Goal: Information Seeking & Learning: Learn about a topic

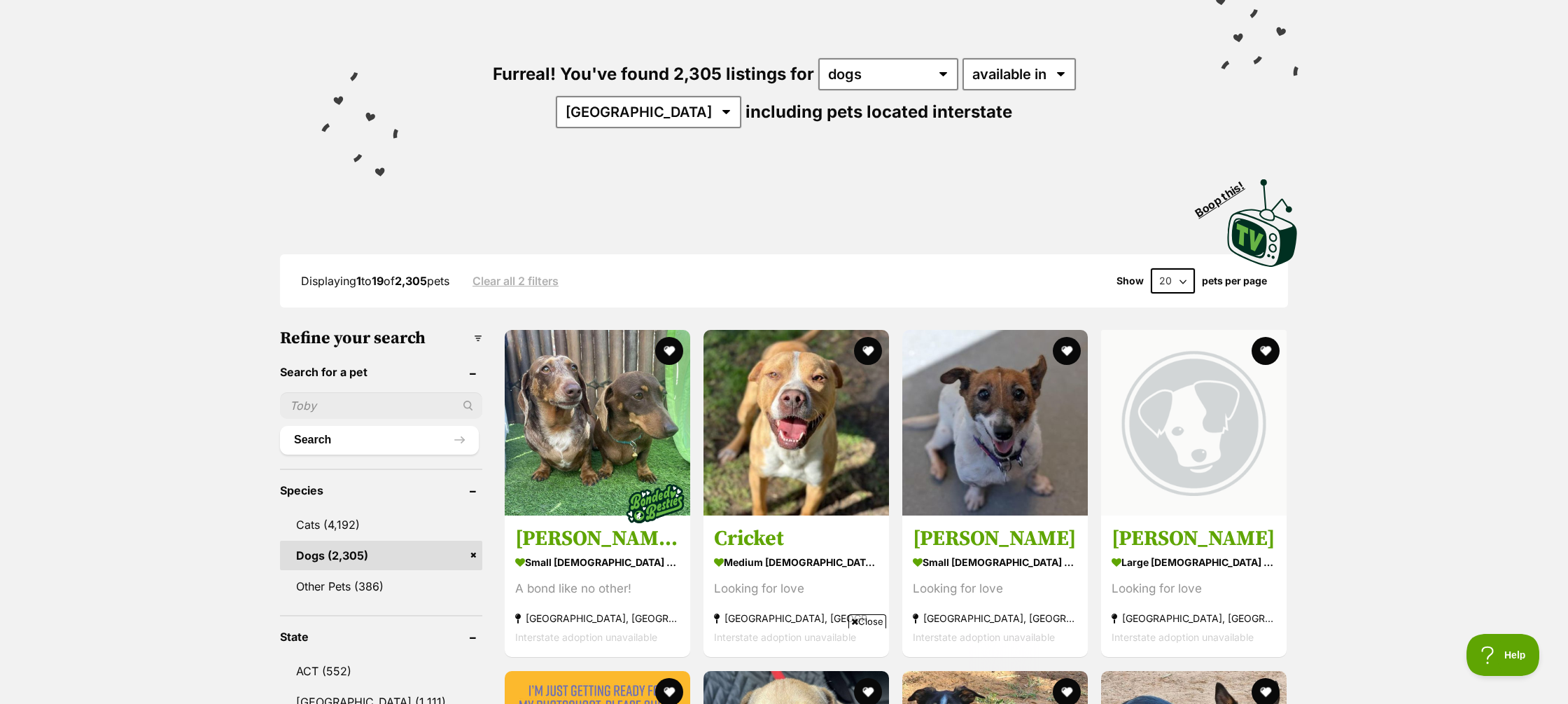
scroll to position [130, 0]
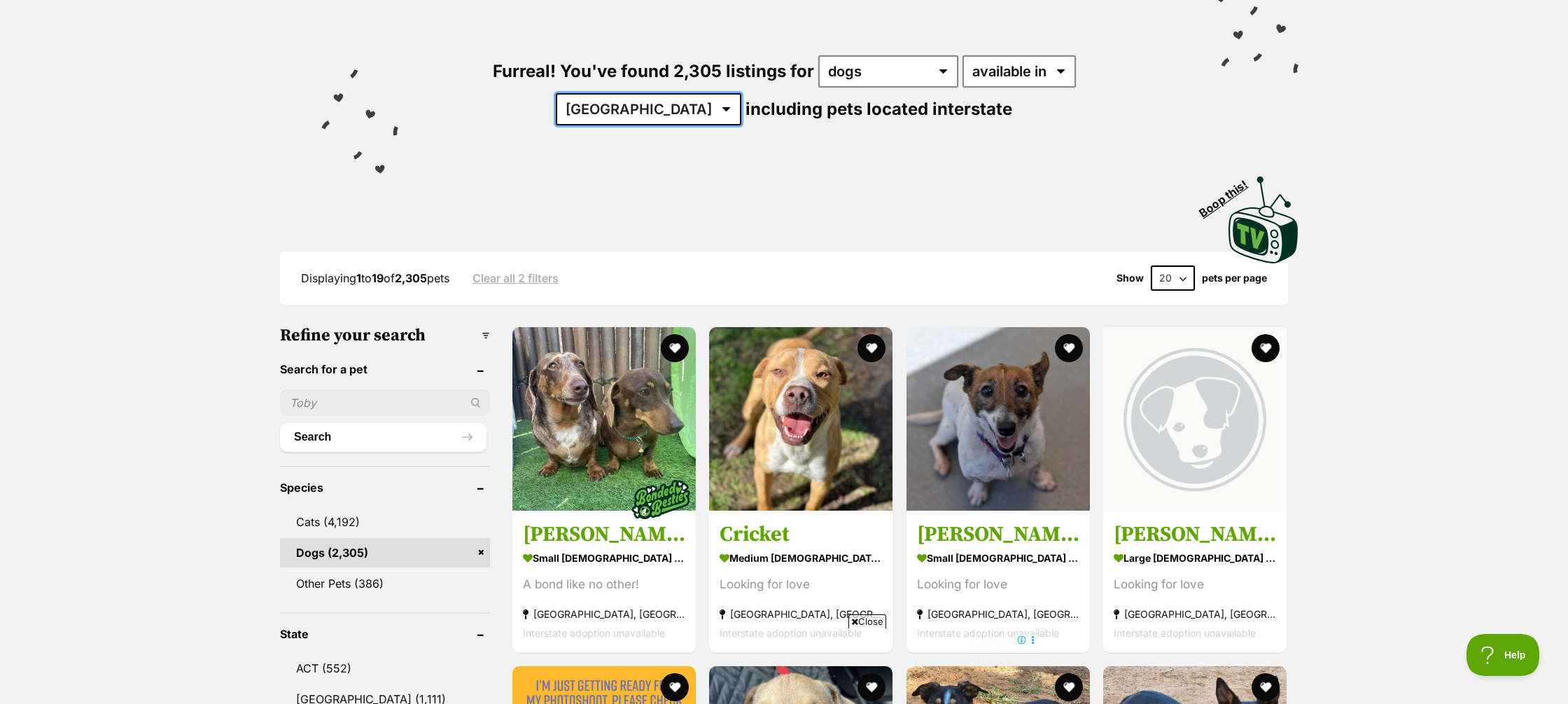
click at [741, 93] on select "[GEOGRAPHIC_DATA] [GEOGRAPHIC_DATA] [GEOGRAPHIC_DATA] [GEOGRAPHIC_DATA] [GEOGRA…" at bounding box center [648, 109] width 185 height 32
select select "WA"
click at [741, 93] on select "[GEOGRAPHIC_DATA] [GEOGRAPHIC_DATA] [GEOGRAPHIC_DATA] [GEOGRAPHIC_DATA] [GEOGRA…" at bounding box center [648, 109] width 185 height 32
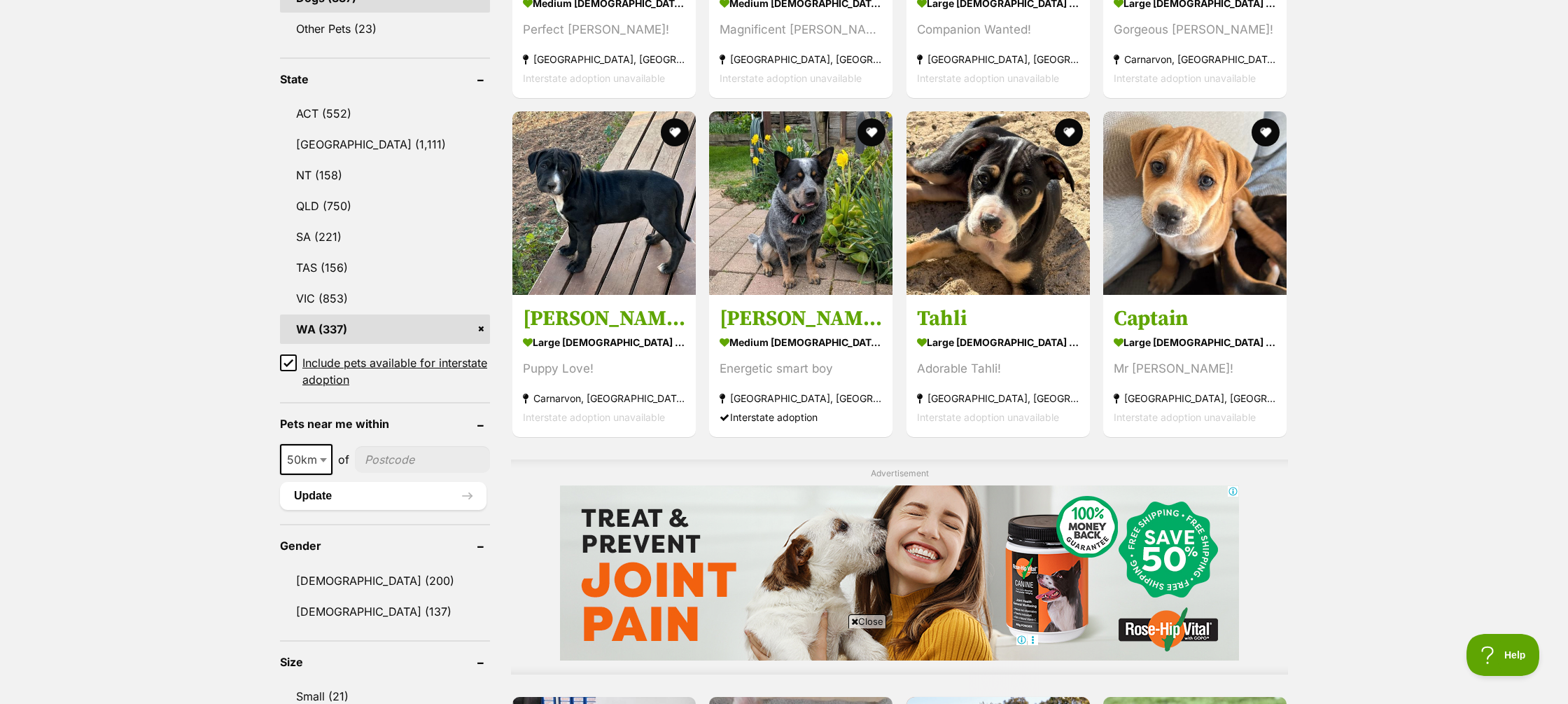
scroll to position [683, 0]
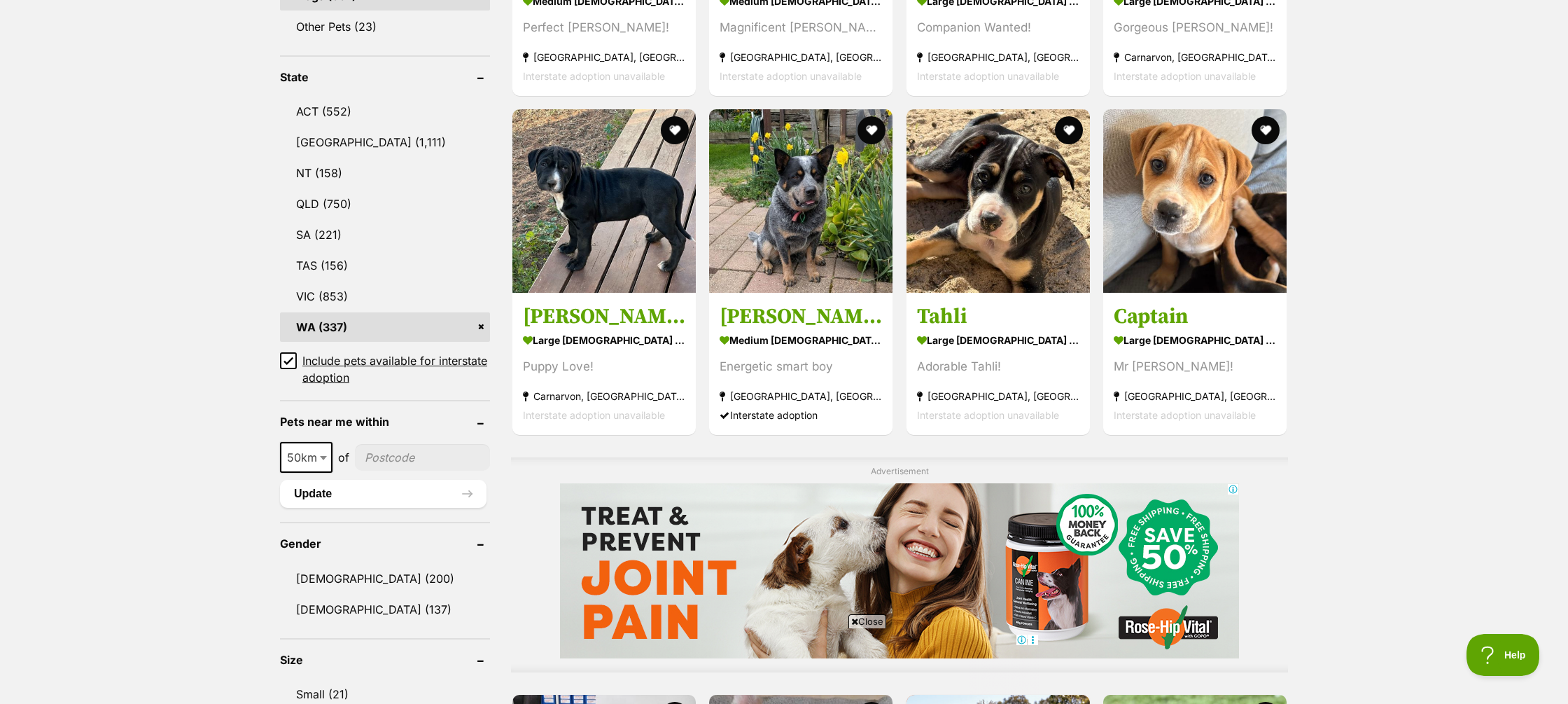
click at [287, 360] on icon at bounding box center [288, 360] width 10 height 10
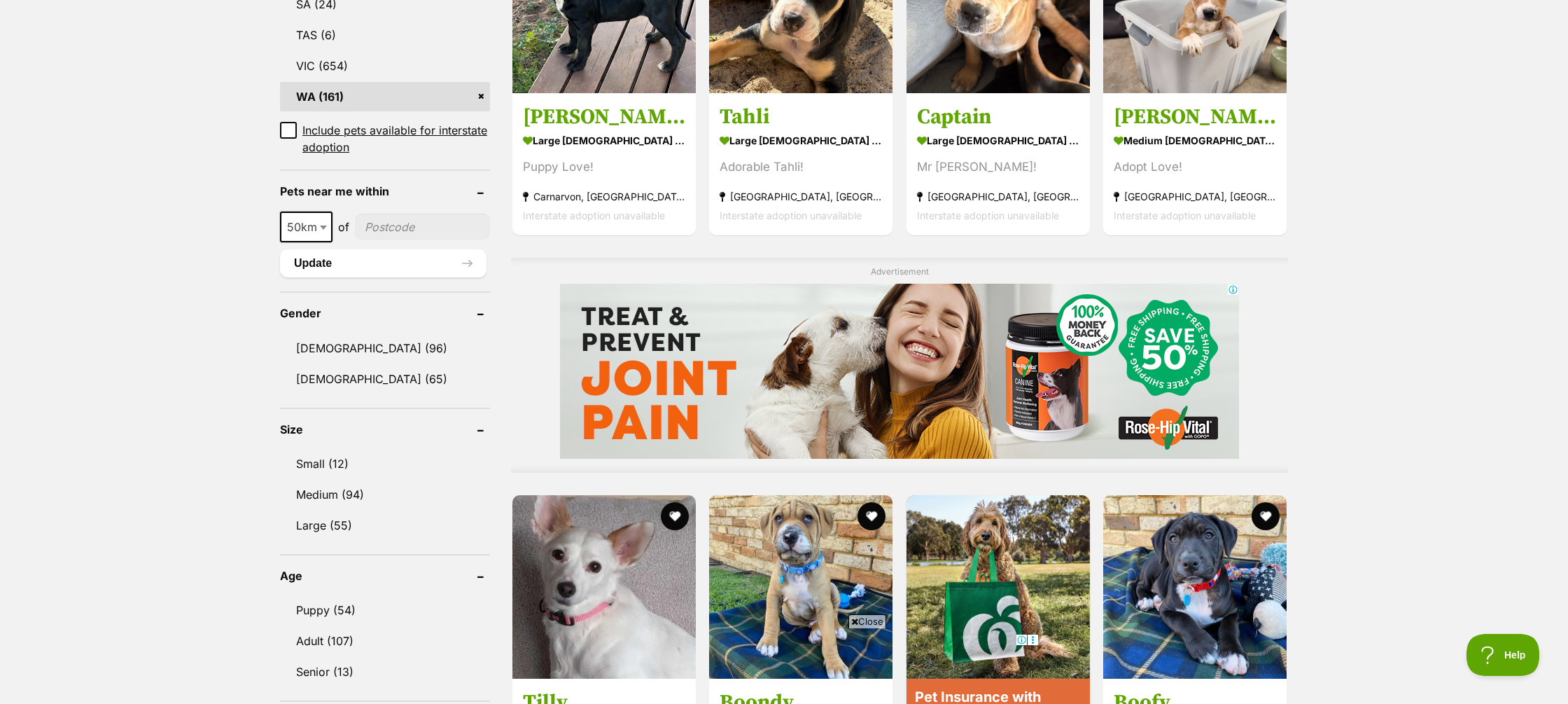
scroll to position [869, 0]
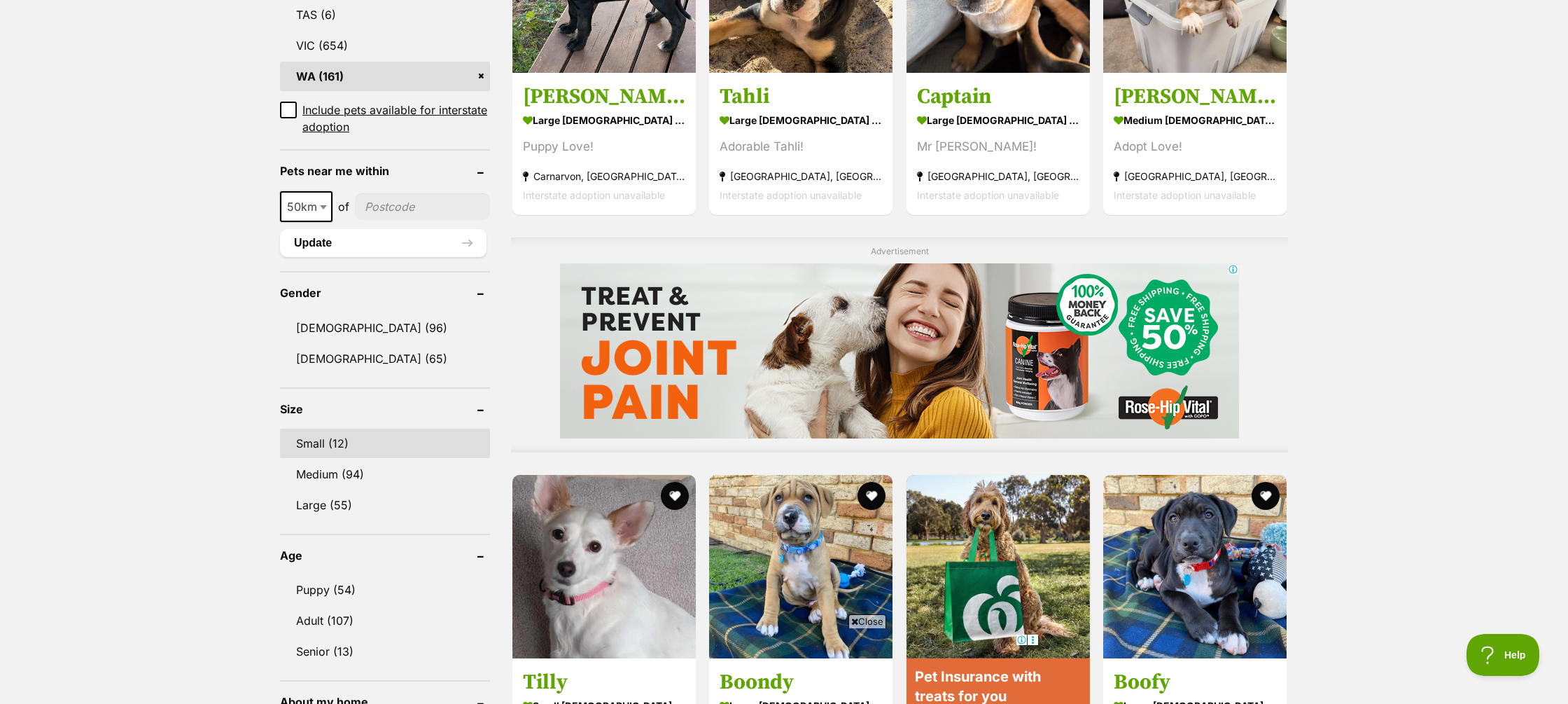
click at [313, 440] on link "Small (12)" at bounding box center [385, 443] width 210 height 30
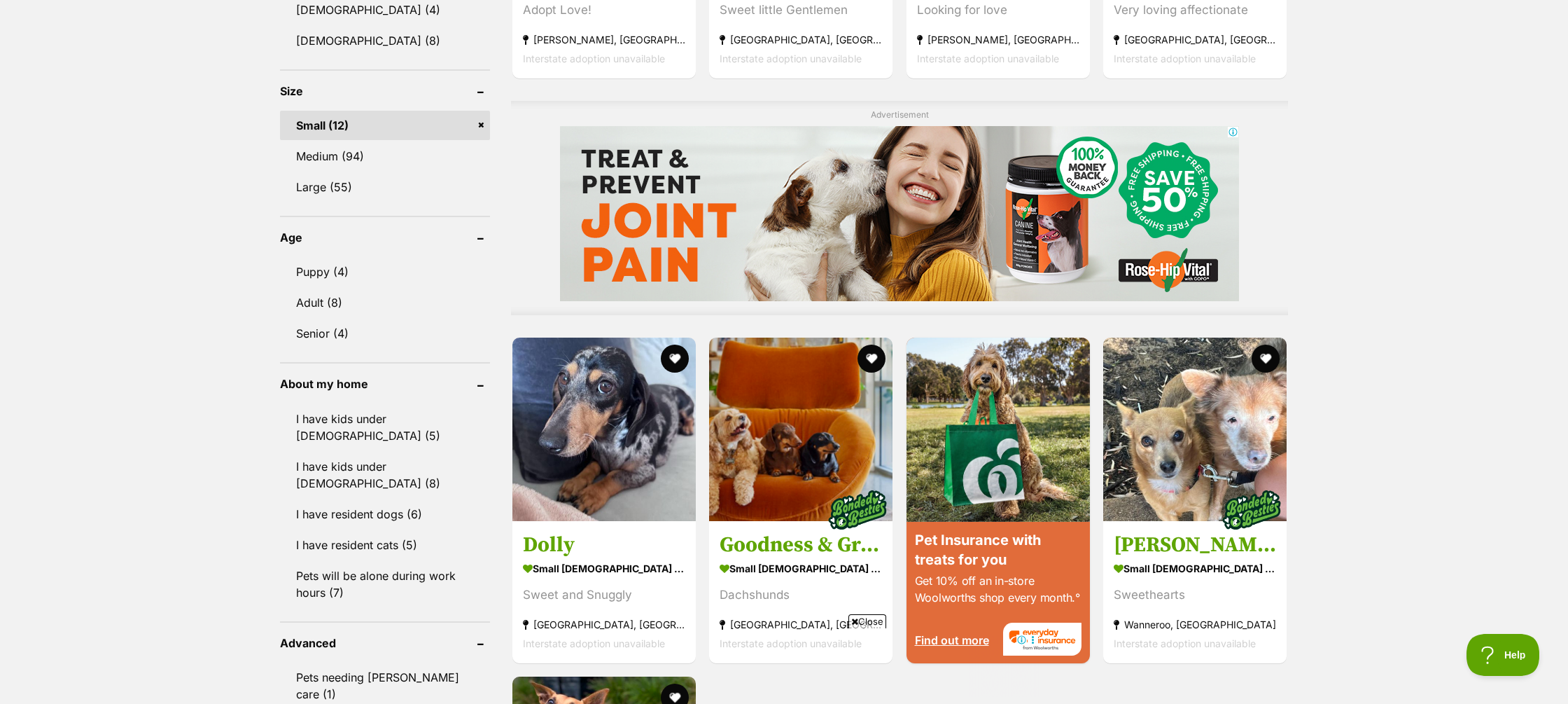
scroll to position [1080, 0]
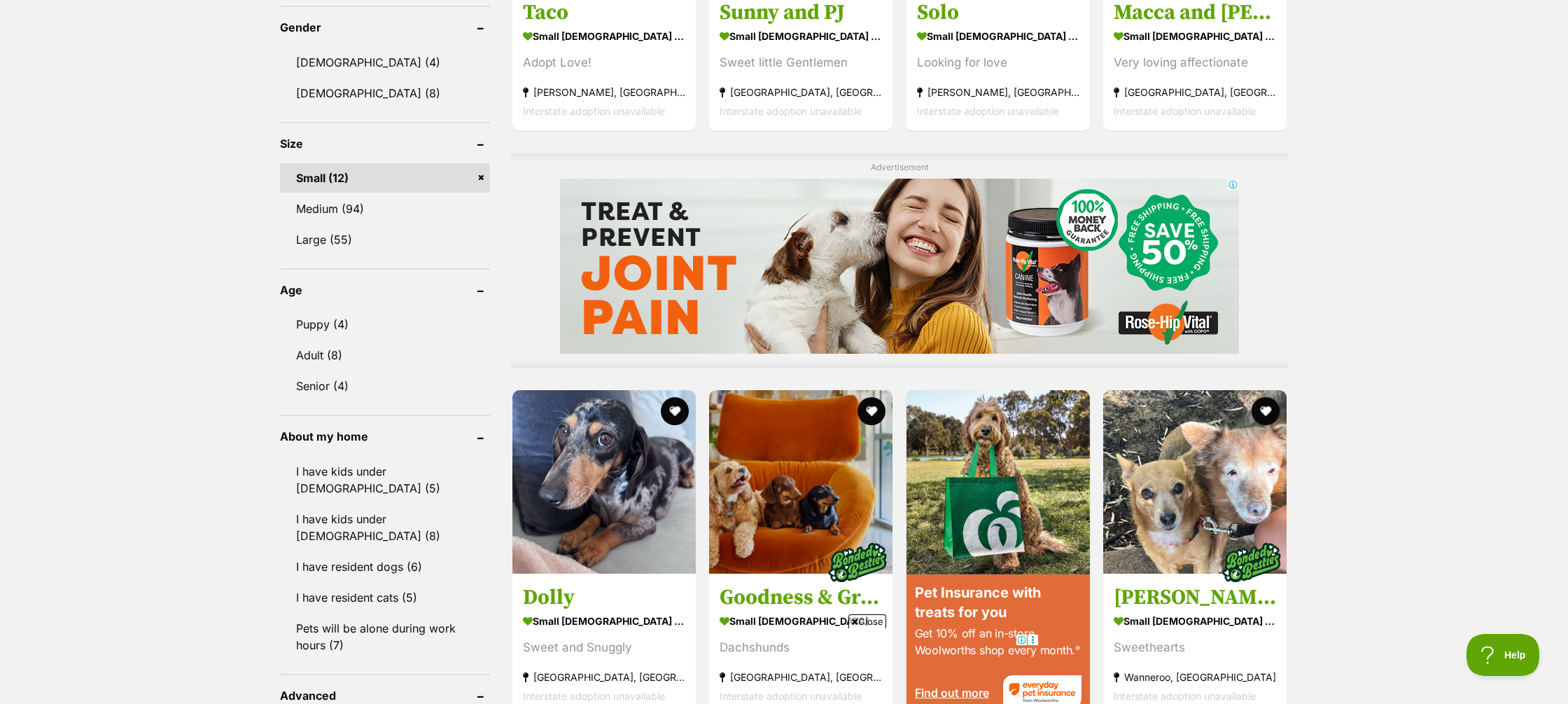
click at [481, 163] on link "Small (12)" at bounding box center [385, 178] width 210 height 30
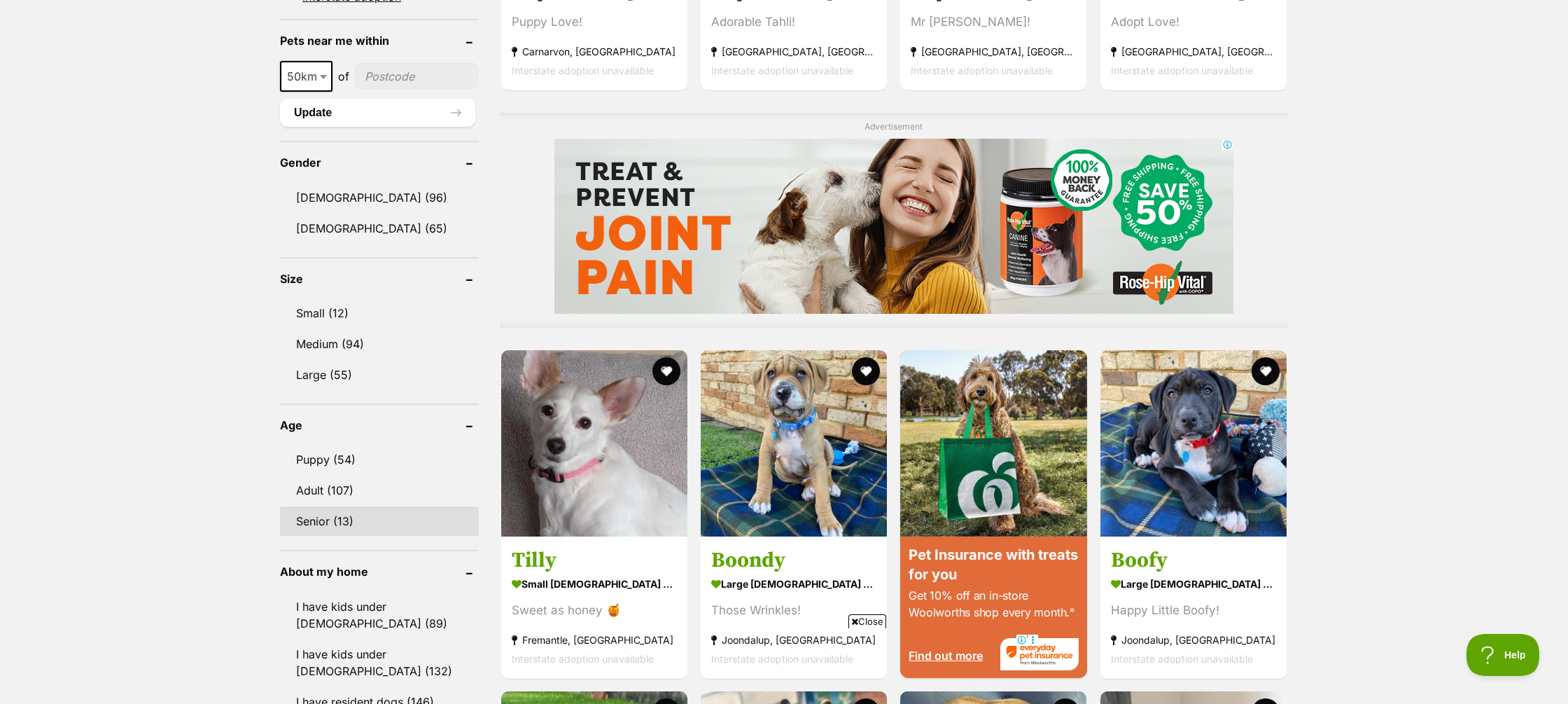
click at [314, 522] on link "Senior (13)" at bounding box center [379, 521] width 198 height 30
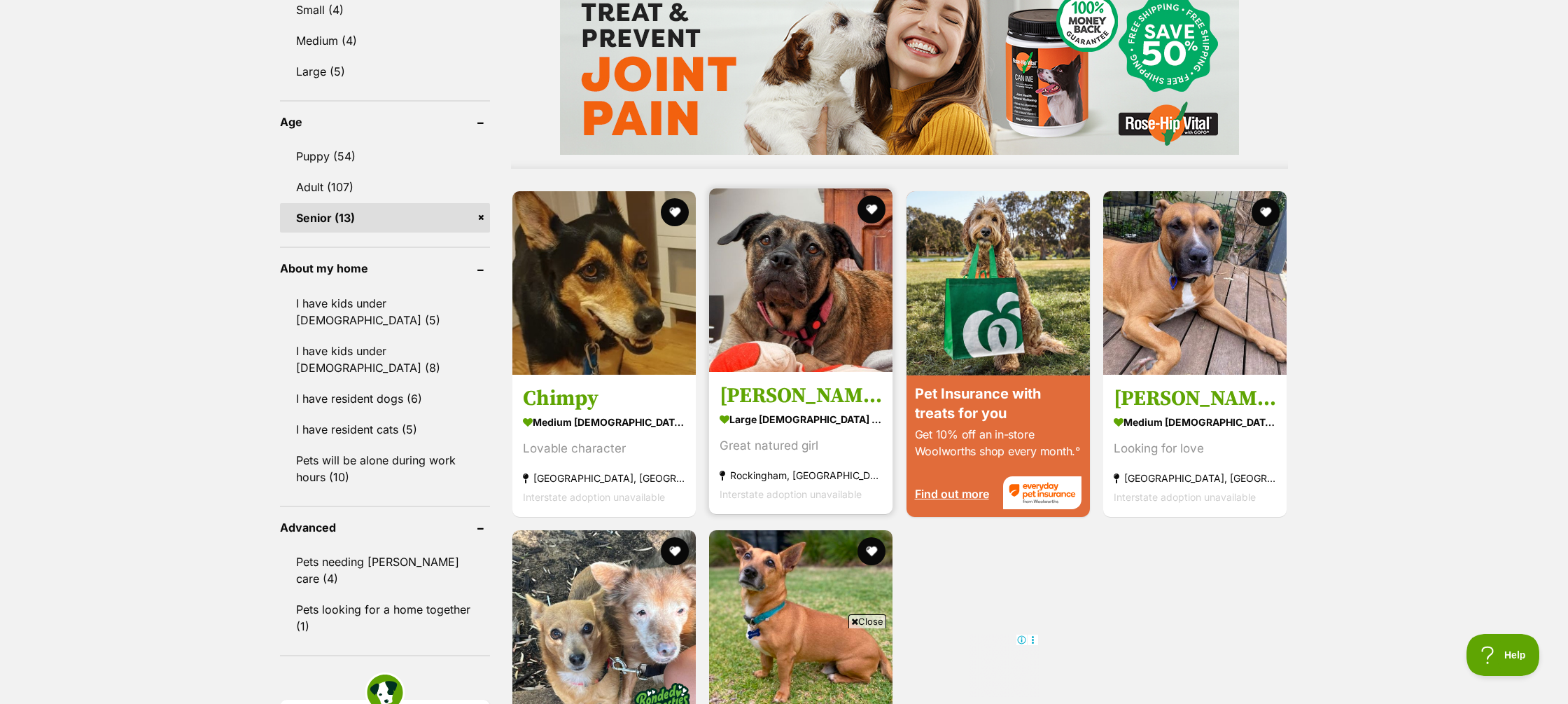
scroll to position [1280, 0]
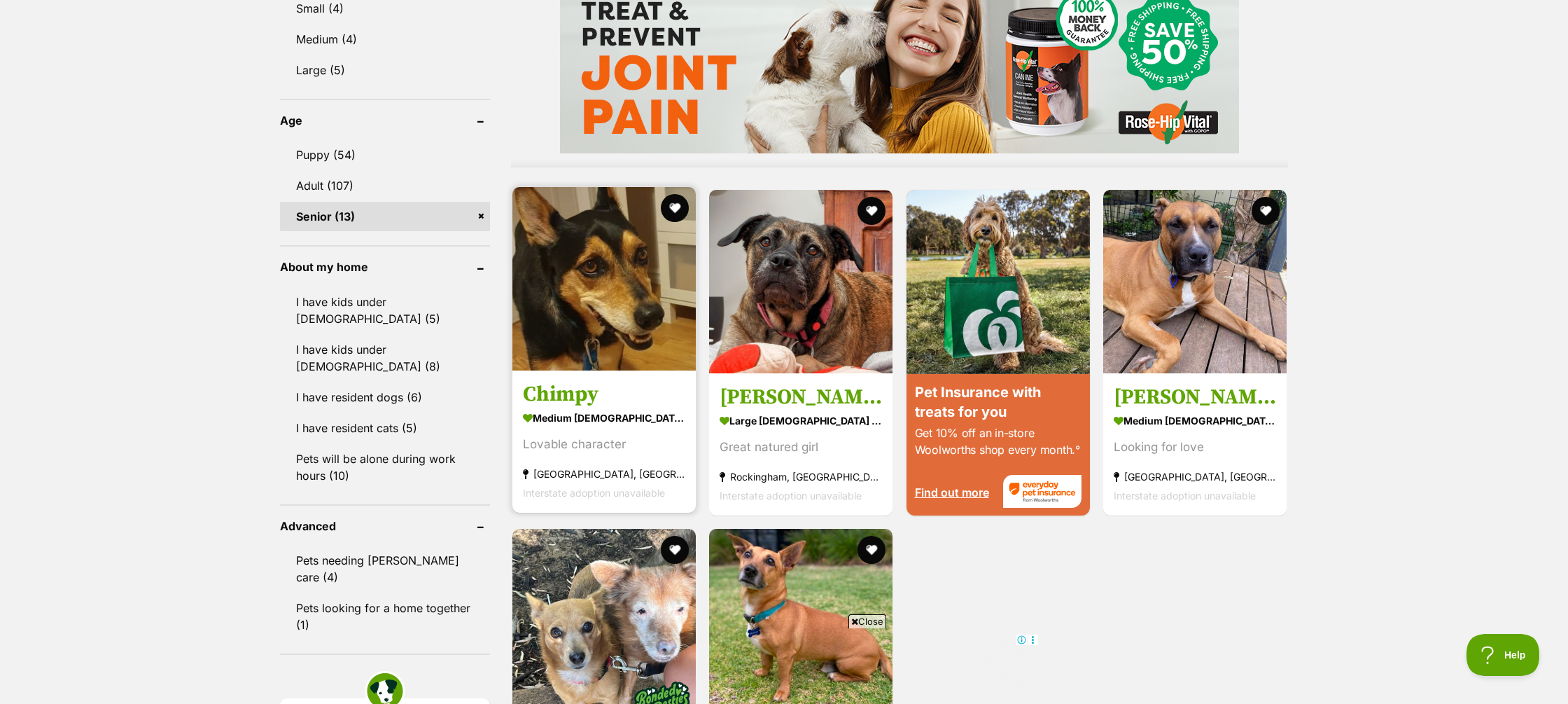
click at [575, 381] on h3 "Chimpy" at bounding box center [604, 394] width 162 height 27
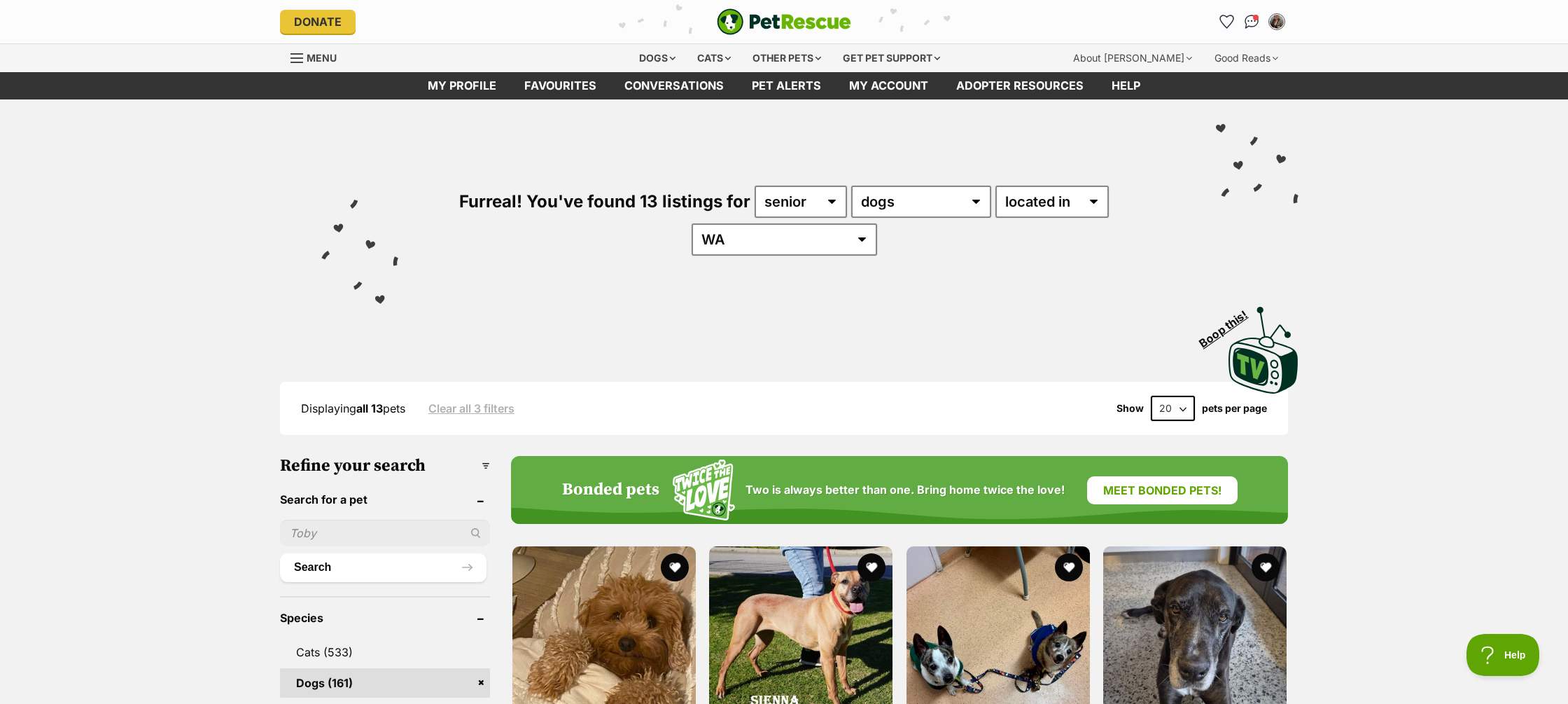
scroll to position [0, 0]
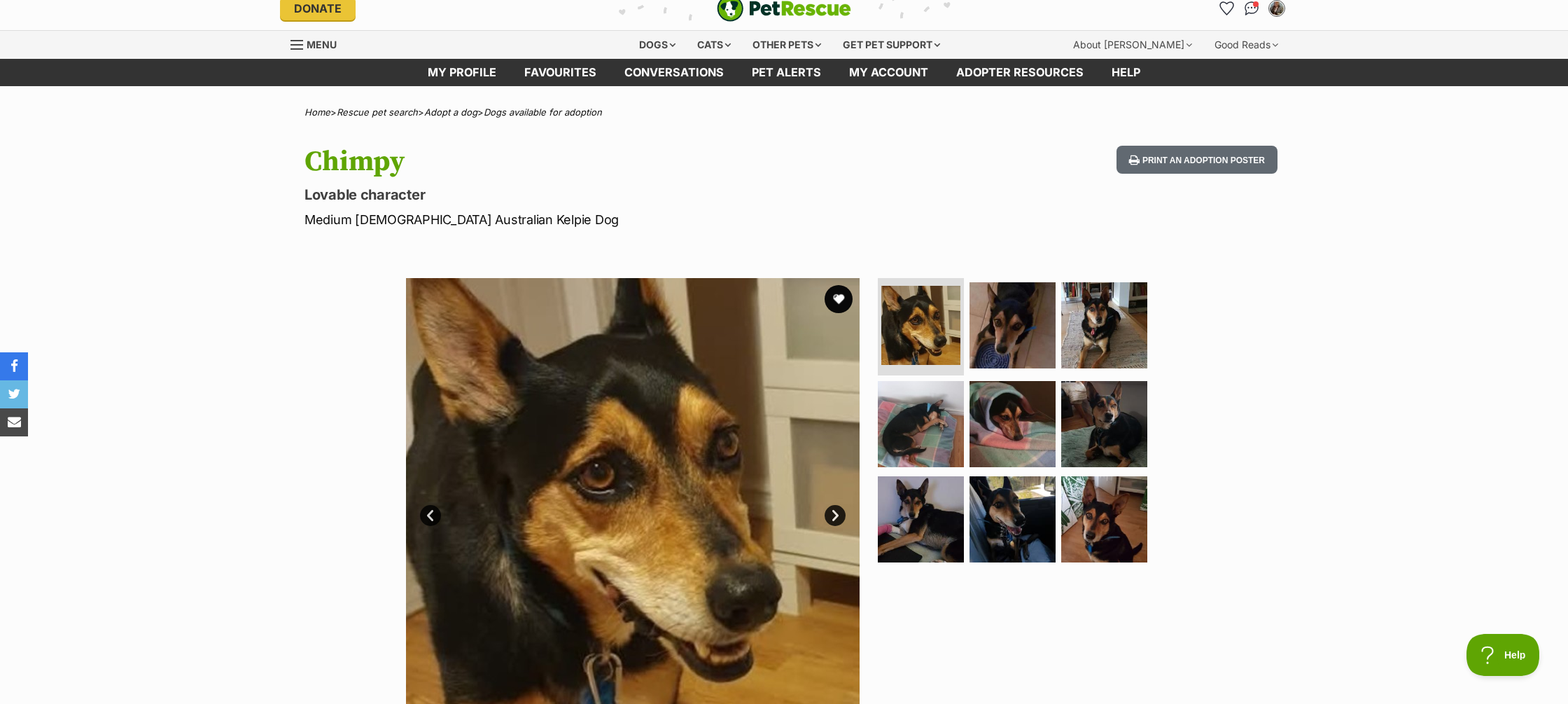
click at [835, 513] on link "Next" at bounding box center [835, 515] width 21 height 21
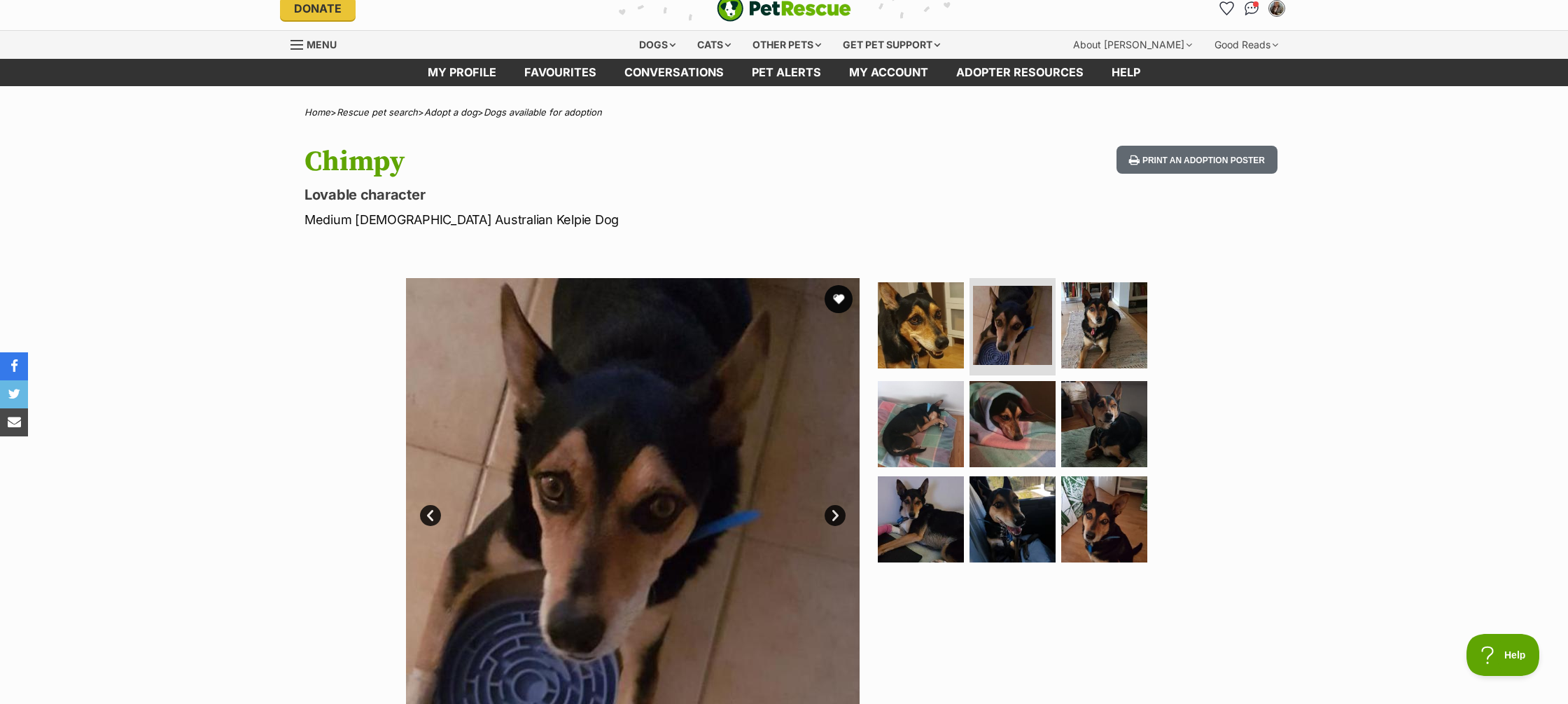
click at [836, 514] on link "Next" at bounding box center [835, 515] width 21 height 21
